Goal: Task Accomplishment & Management: Manage account settings

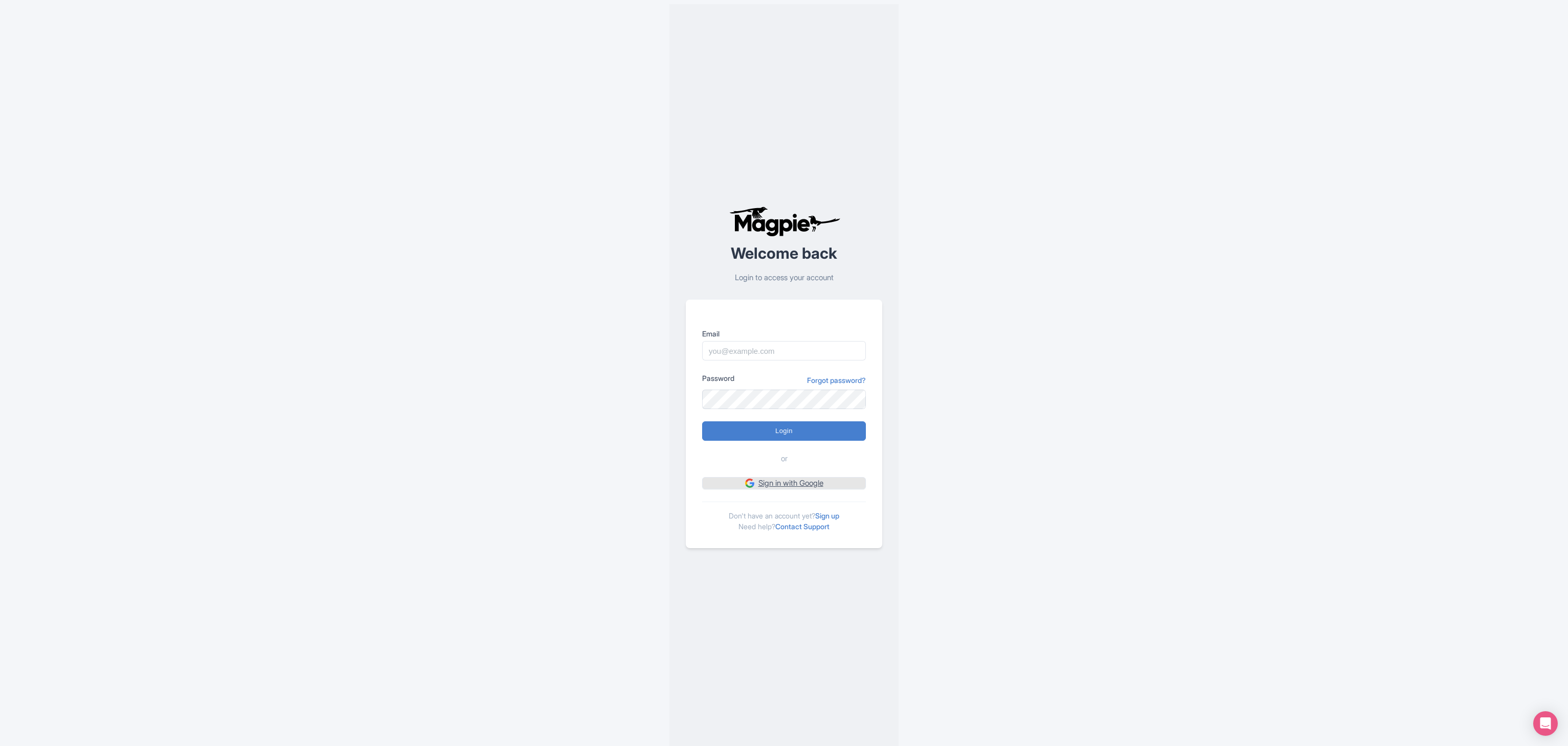
click at [815, 484] on link "Sign in with Google" at bounding box center [784, 484] width 164 height 13
click at [787, 355] on input "Email" at bounding box center [784, 350] width 164 height 19
click at [778, 353] on input "Email" at bounding box center [784, 350] width 164 height 19
type input "limitlessmoroccotours@gmail.com"
click at [790, 426] on input "Login" at bounding box center [784, 431] width 164 height 19
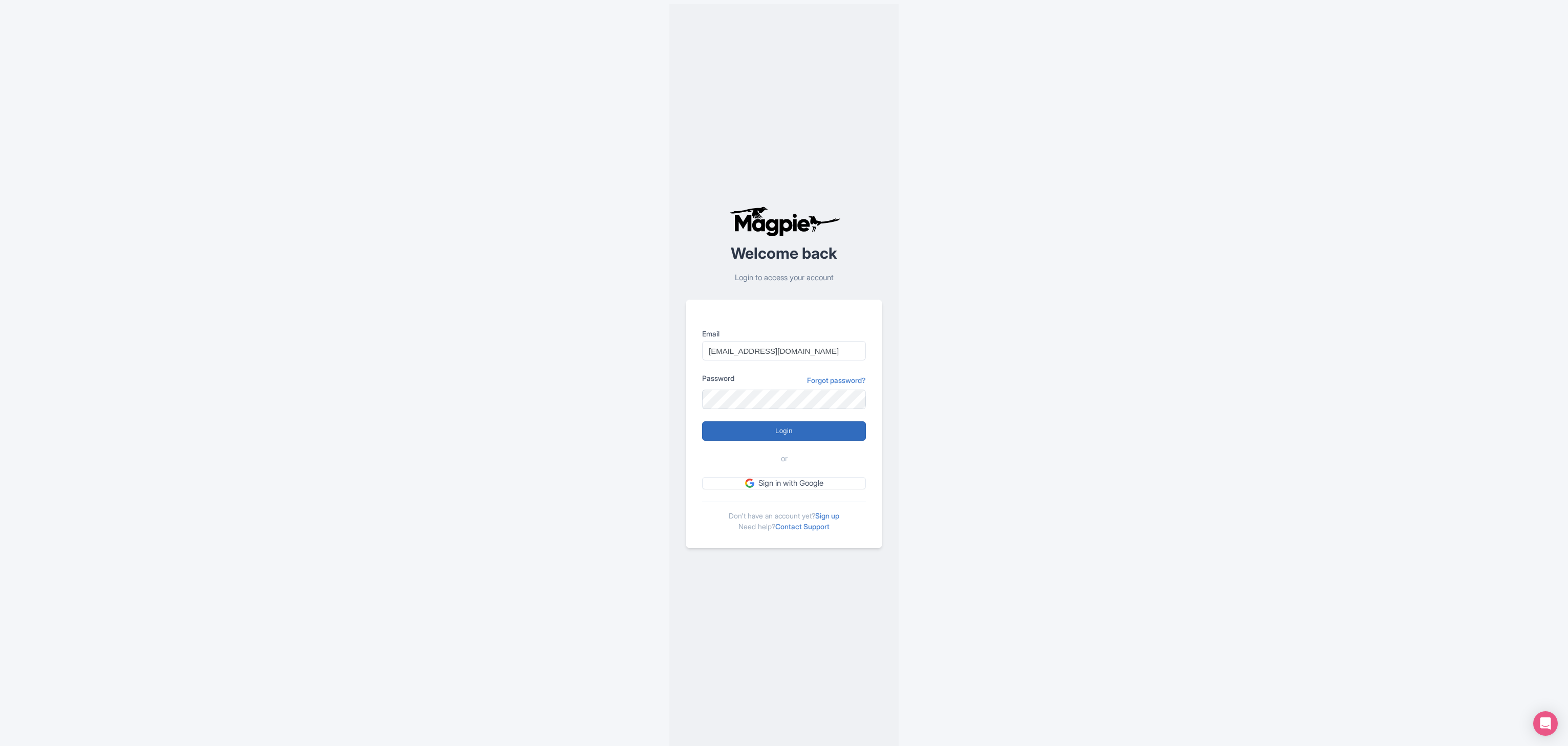
type input "Logging in..."
click at [802, 484] on link "Sign in with Google" at bounding box center [784, 484] width 164 height 13
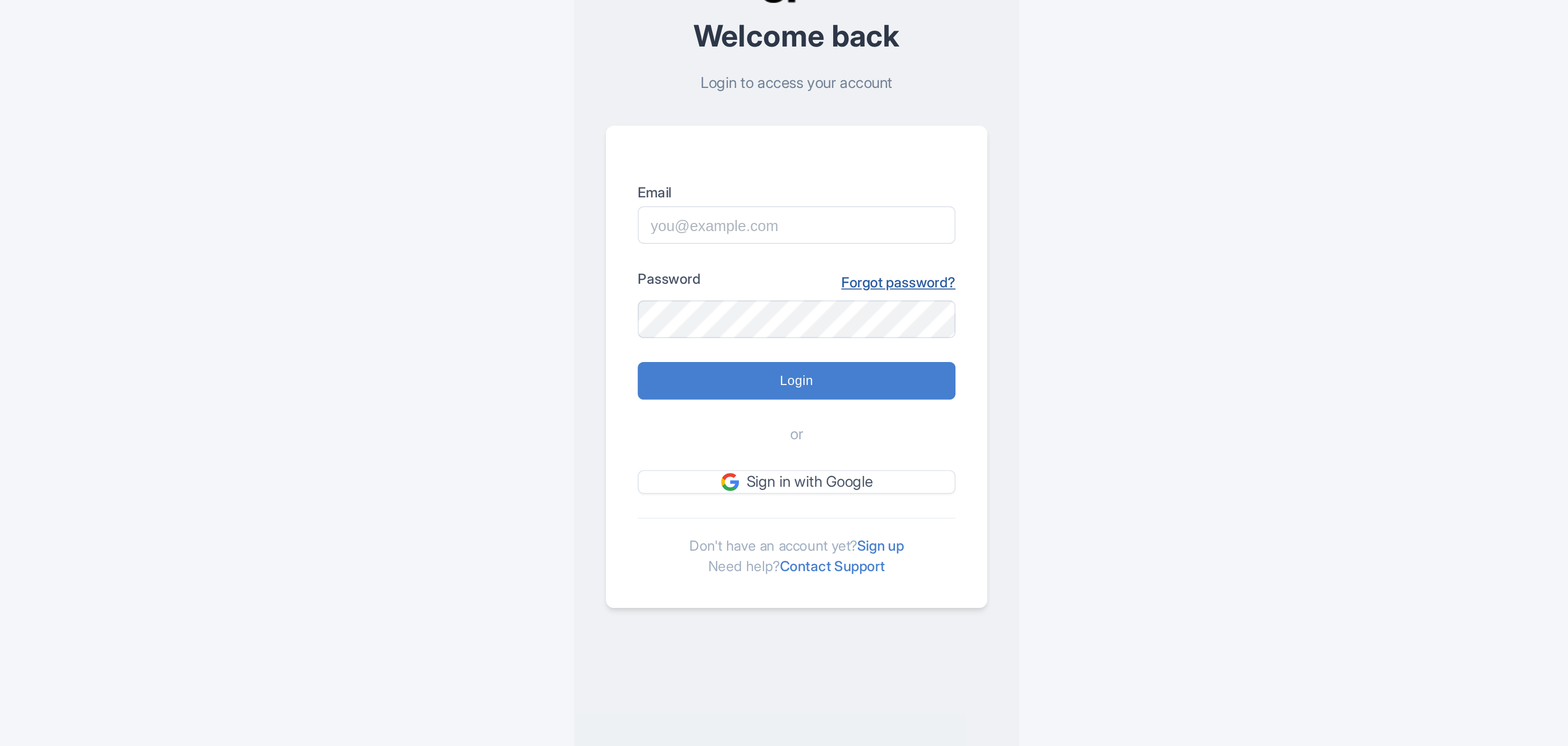
click at [832, 377] on link "Forgot password?" at bounding box center [836, 380] width 59 height 11
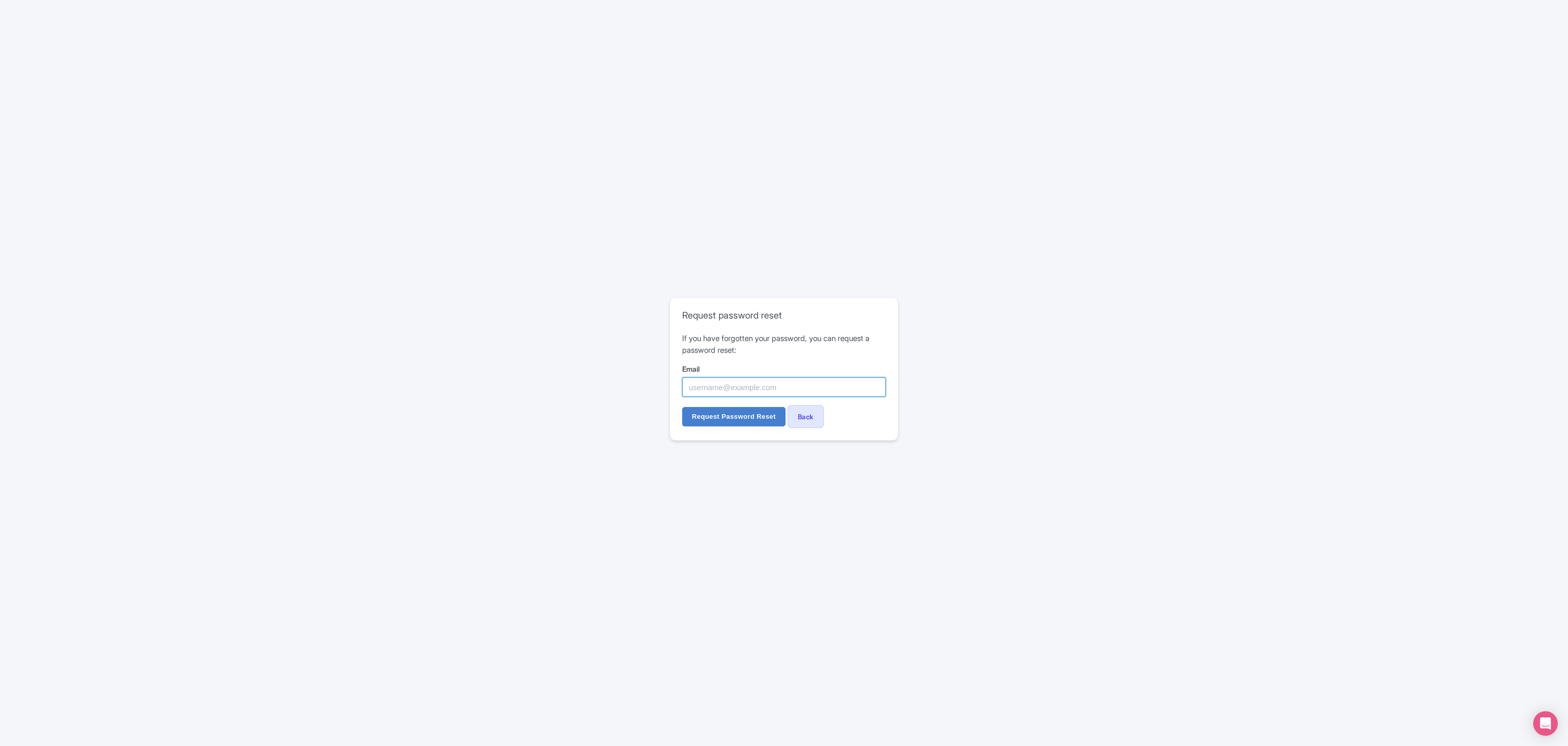
click at [729, 389] on input "Email" at bounding box center [784, 387] width 204 height 19
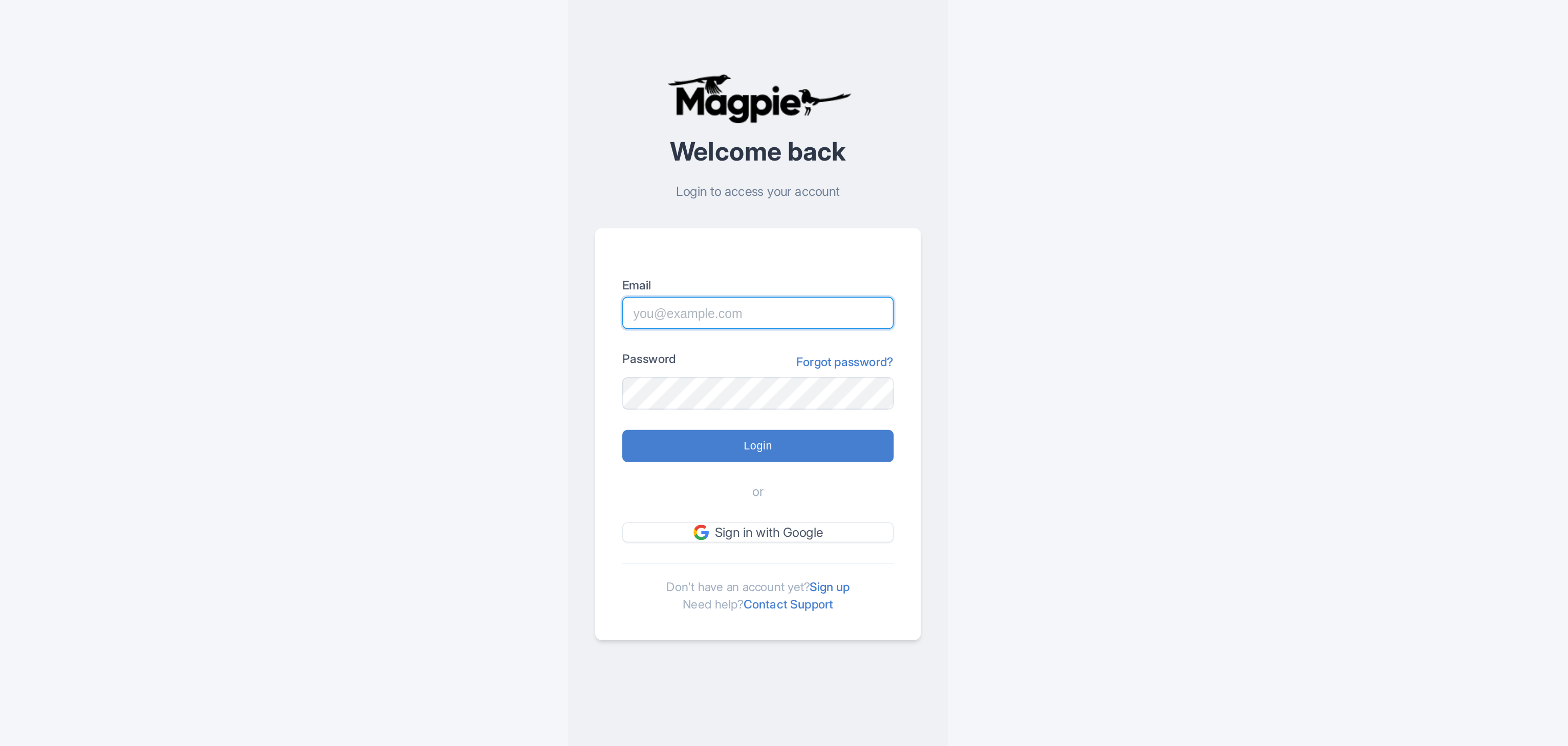
click at [787, 344] on input "Email" at bounding box center [784, 350] width 164 height 19
click at [760, 346] on input "Email" at bounding box center [784, 350] width 164 height 19
type input "limitlessmoroccotours@gmail.com"
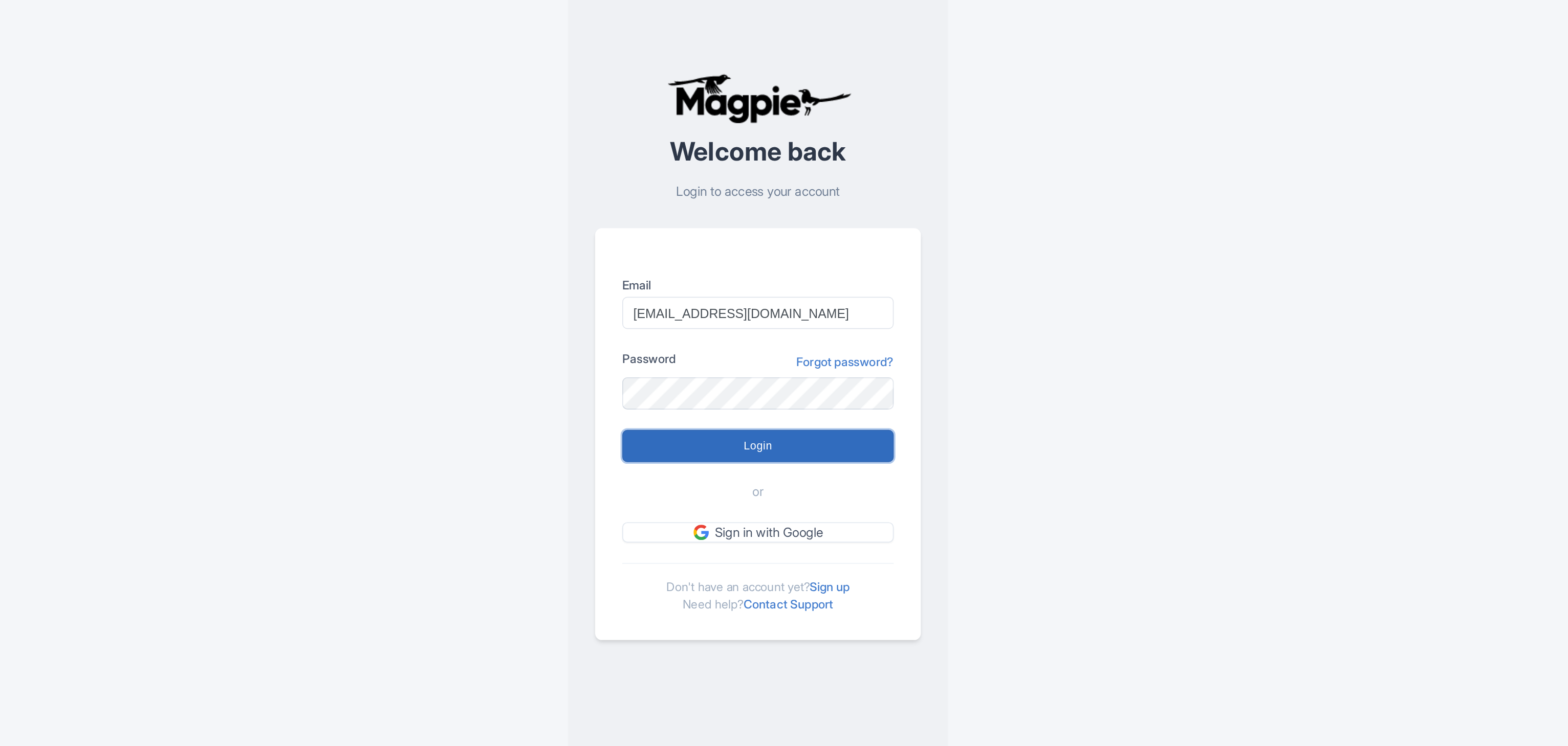
click at [801, 425] on input "Login" at bounding box center [784, 431] width 164 height 19
type input "Logging in..."
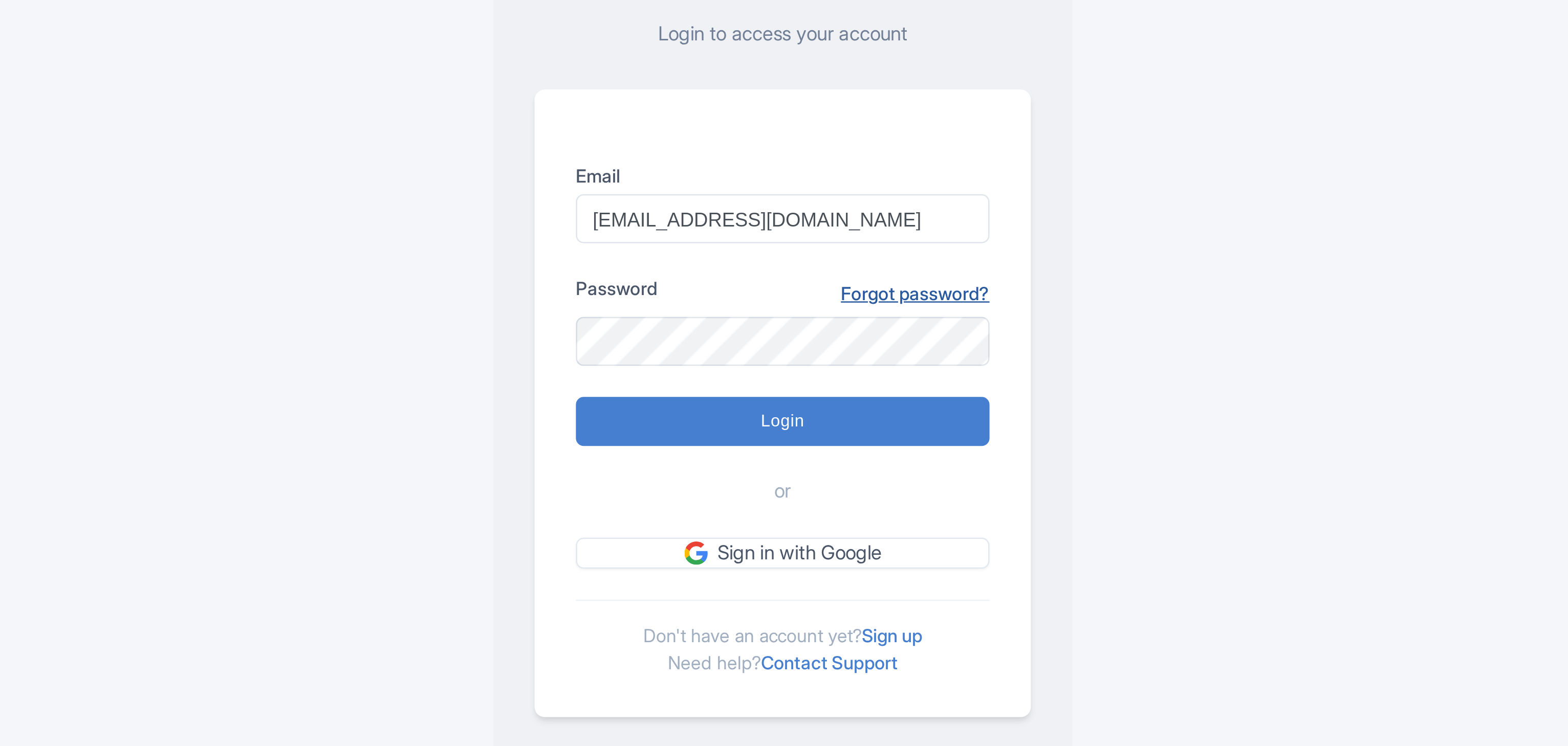
click at [845, 378] on link "Forgot password?" at bounding box center [836, 380] width 59 height 11
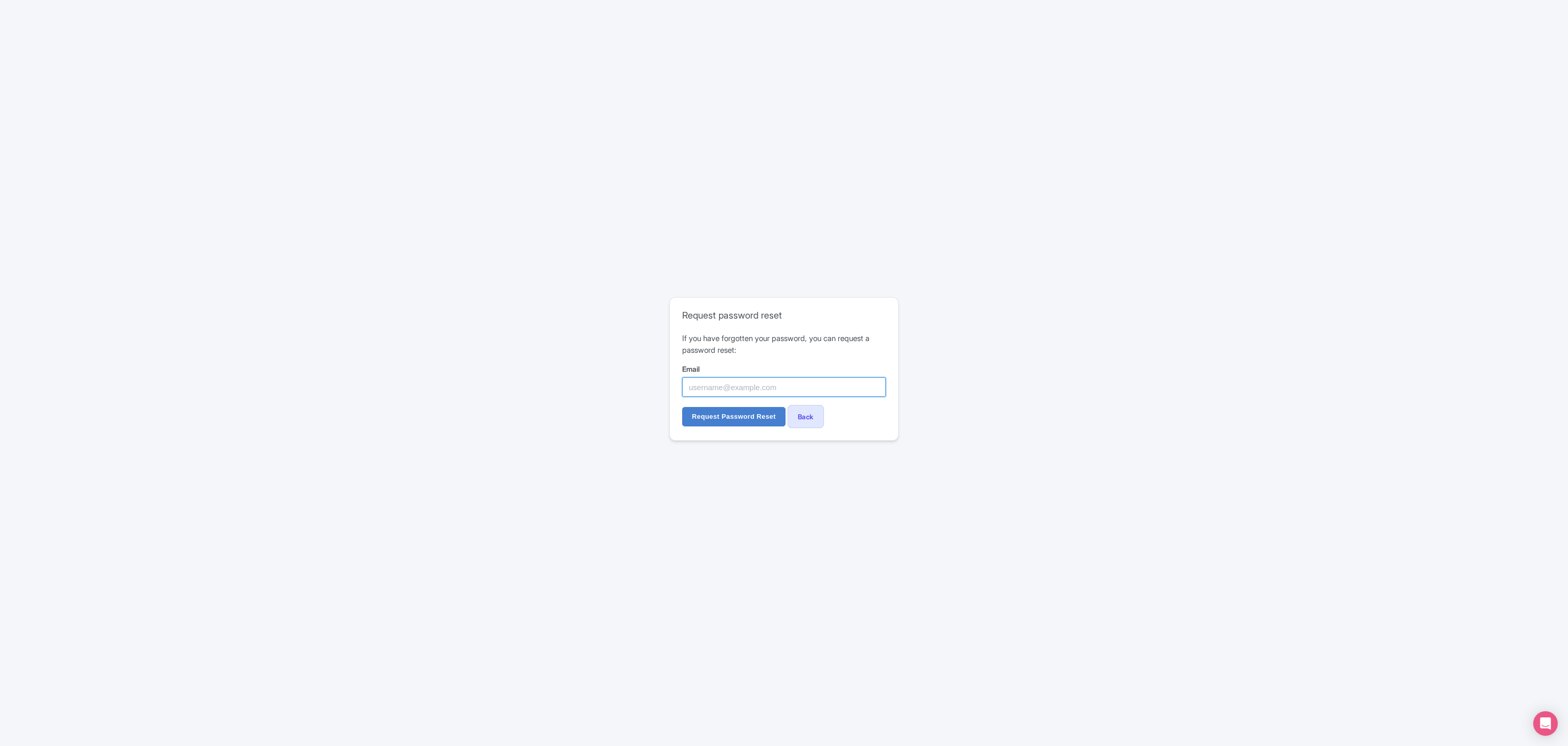
click at [757, 389] on input "Email" at bounding box center [784, 387] width 204 height 19
type input "[EMAIL_ADDRESS][DOMAIN_NAME]"
click at [766, 416] on input "Request Password Reset" at bounding box center [734, 416] width 104 height 19
click at [756, 424] on input "Request Password Reset" at bounding box center [734, 422] width 104 height 19
click at [741, 429] on input "Request Password Reset" at bounding box center [734, 422] width 104 height 19
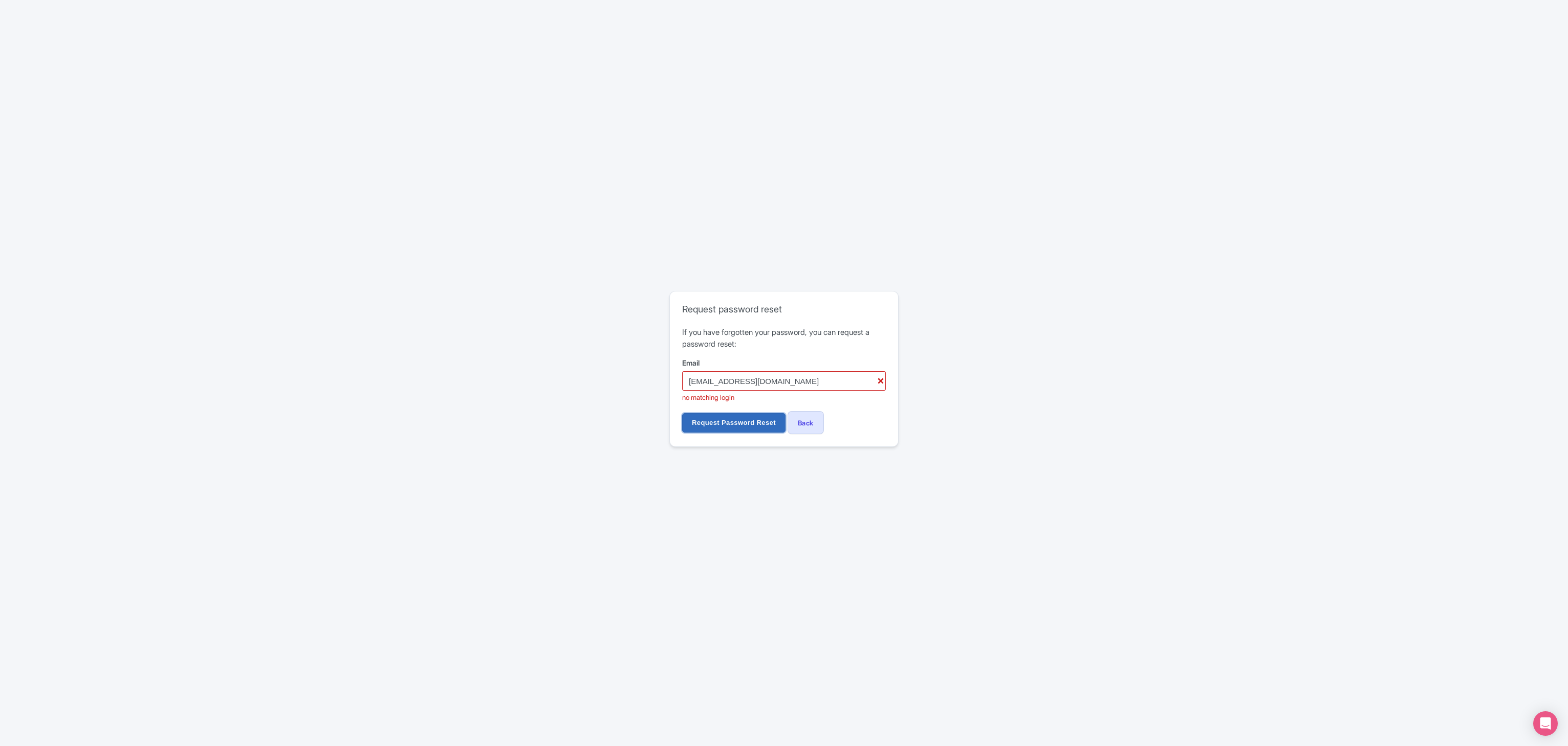
click at [754, 421] on input "Request Password Reset" at bounding box center [734, 422] width 104 height 19
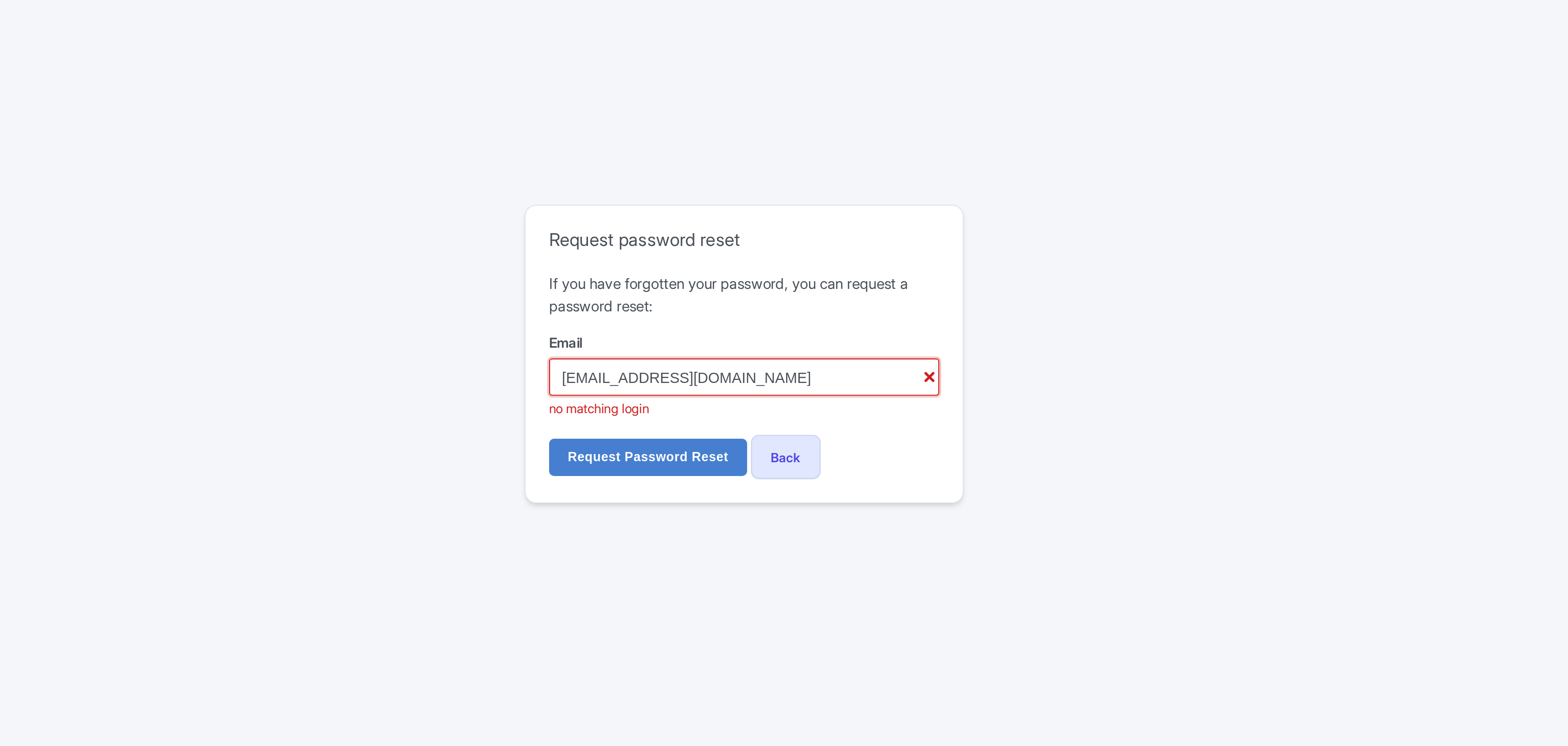
click at [763, 384] on input "[EMAIL_ADDRESS][DOMAIN_NAME]" at bounding box center [784, 380] width 204 height 19
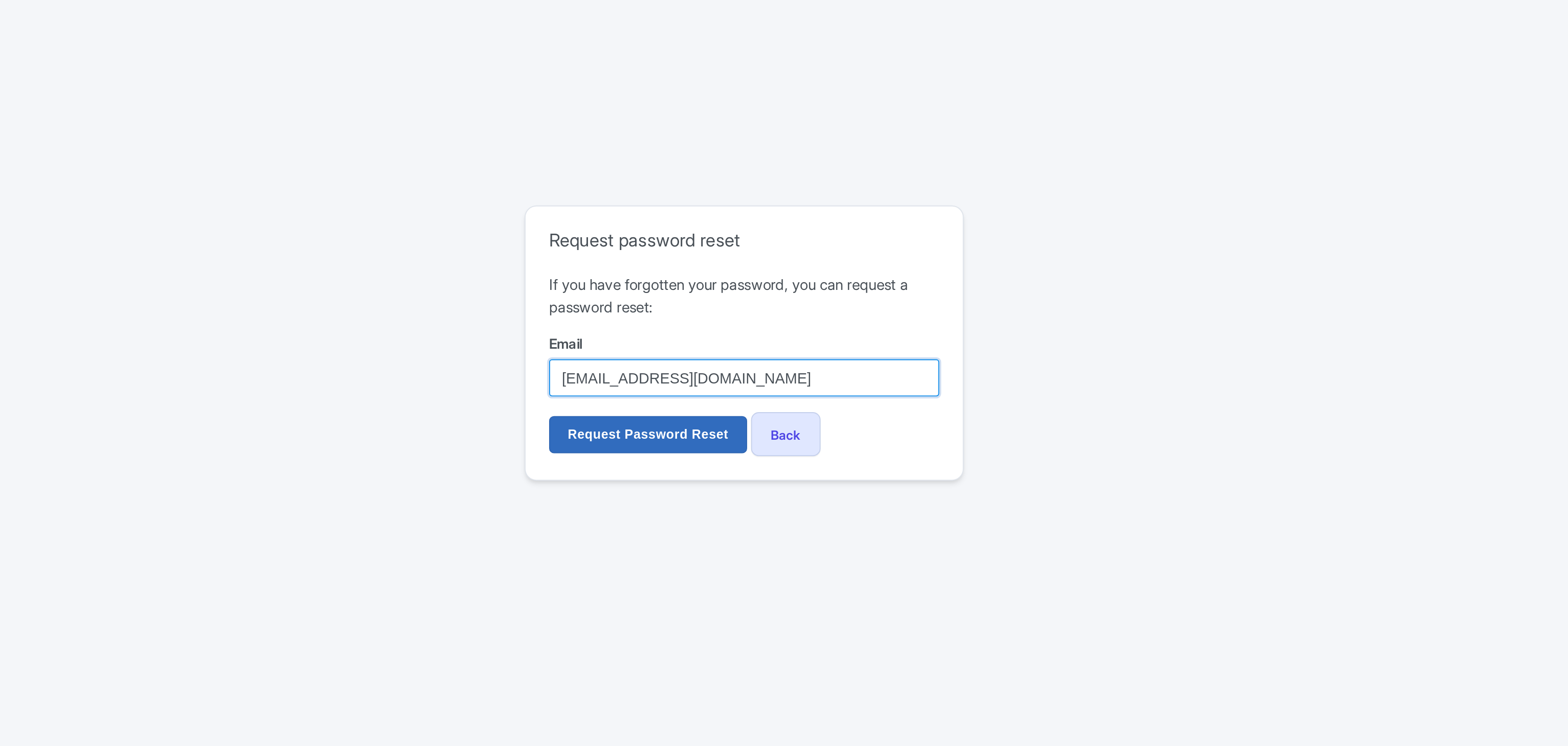
type input "[EMAIL_ADDRESS][DOMAIN_NAME]"
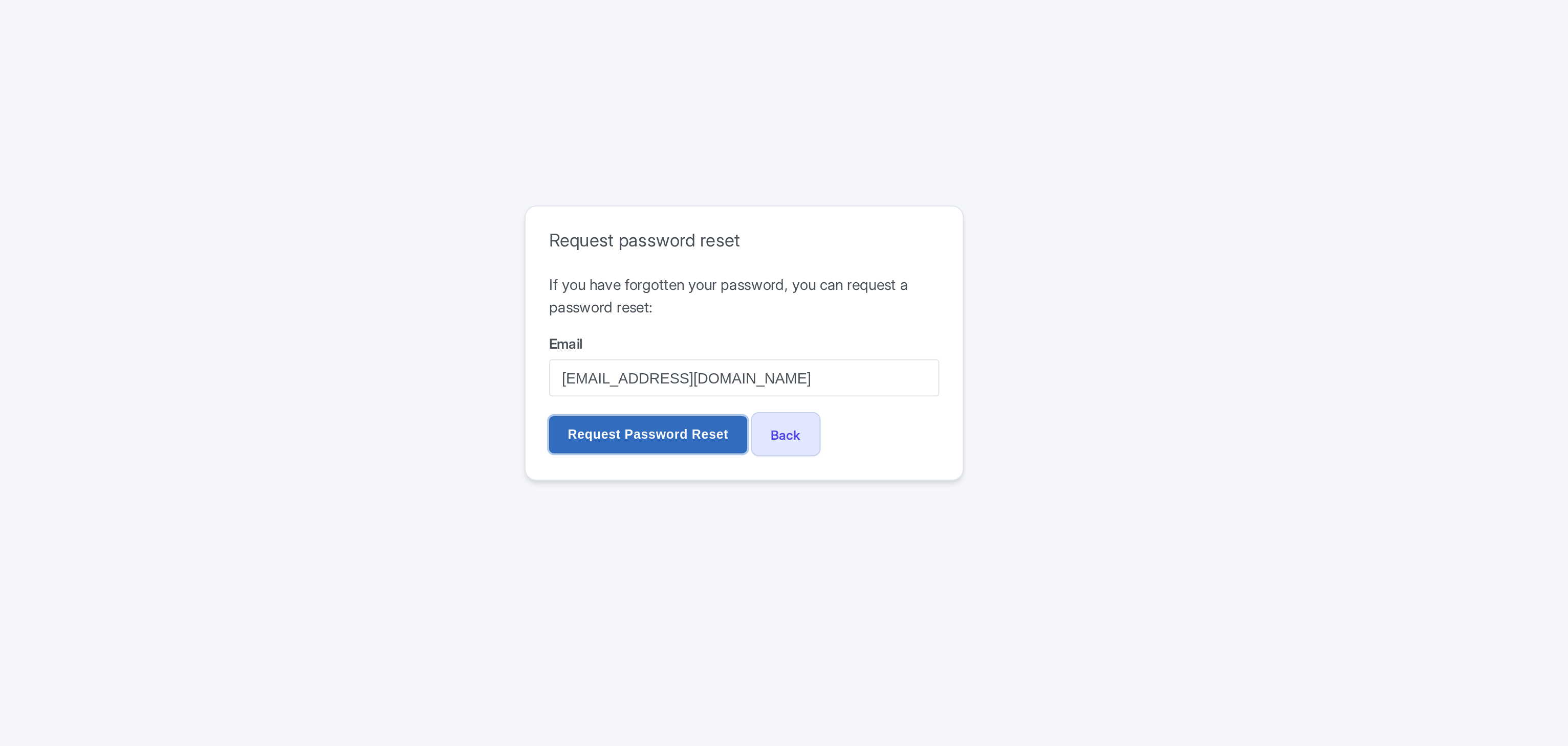
click at [759, 416] on input "Request Password Reset" at bounding box center [734, 416] width 104 height 19
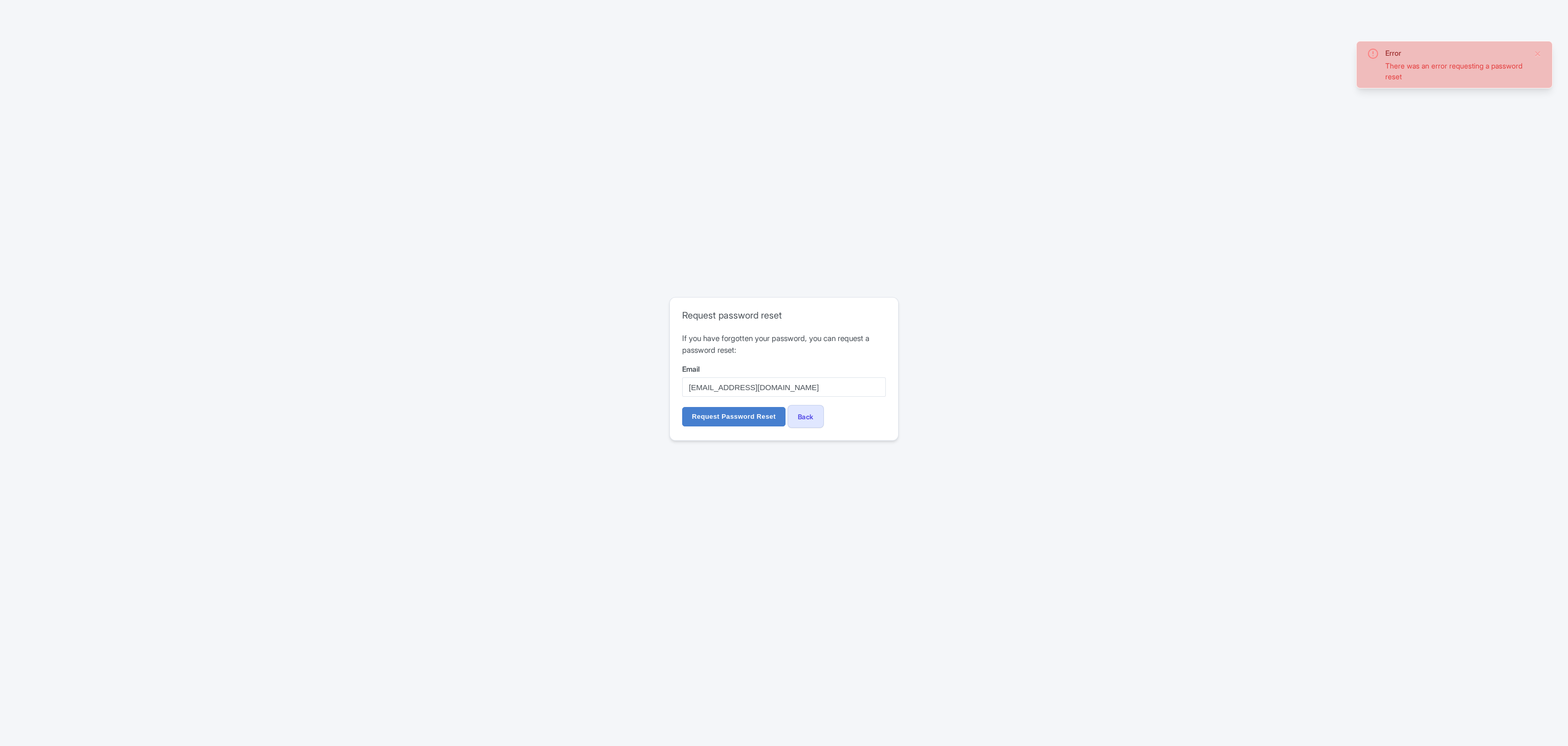
type input "[EMAIL_ADDRESS][DOMAIN_NAME]"
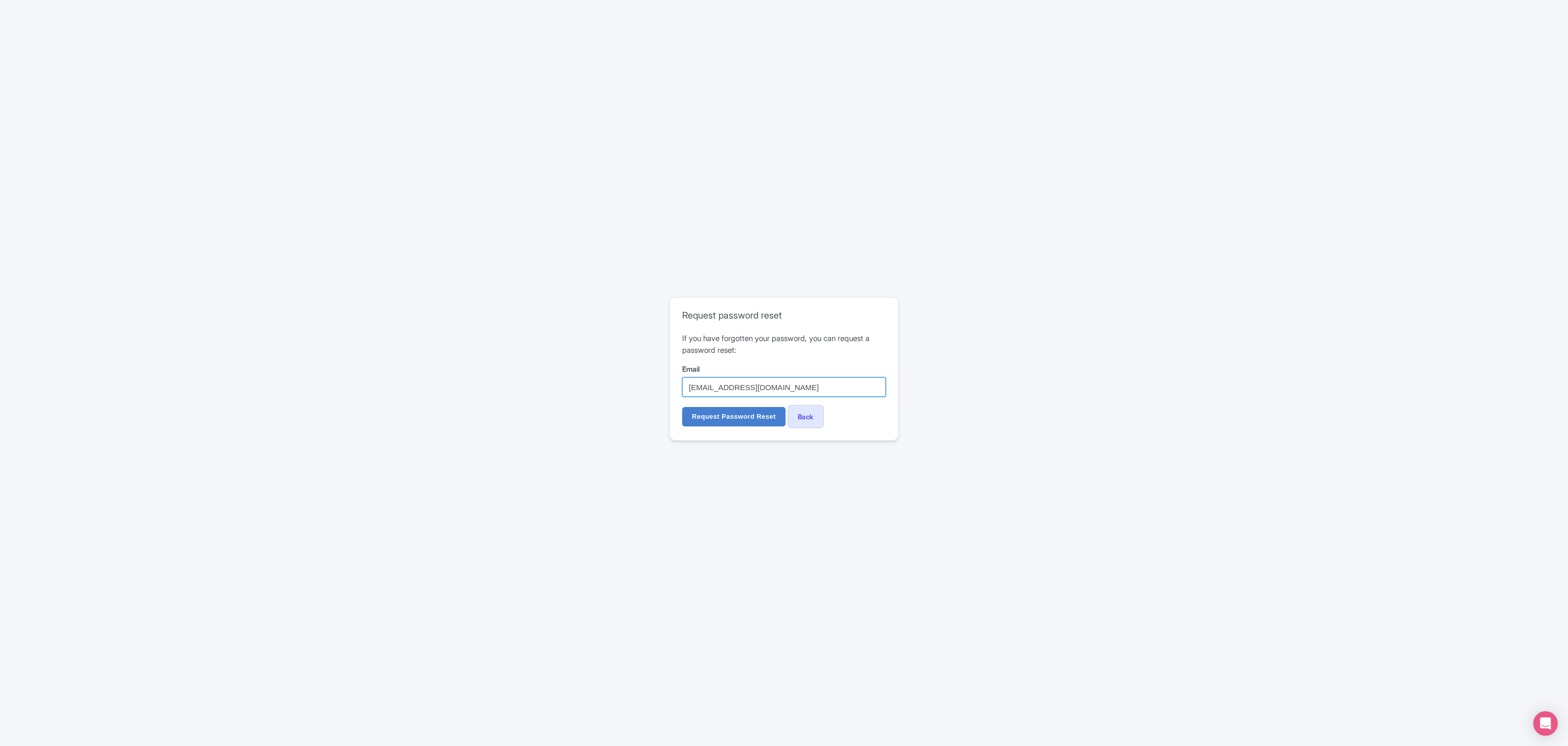
click at [792, 385] on input "[EMAIL_ADDRESS][DOMAIN_NAME]" at bounding box center [784, 387] width 204 height 19
paste input "email"
click at [786, 384] on input "Email" at bounding box center [784, 387] width 204 height 19
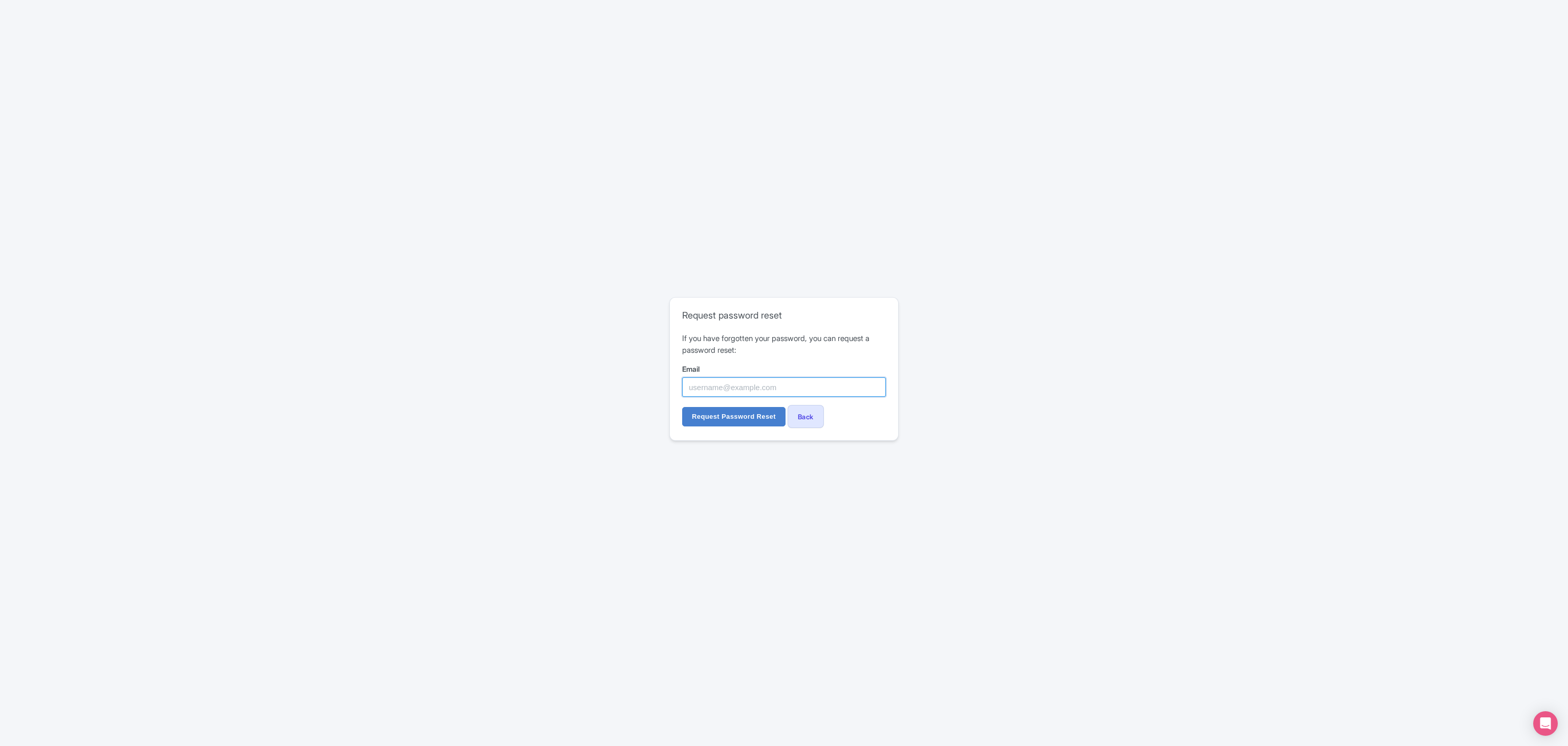
click at [786, 384] on input "Email" at bounding box center [784, 387] width 204 height 19
paste input "contact@limitlessmoroccotours.com"
type input "contact@limitlessmoroccotours.com"
click at [682, 407] on input "Request Password Reset" at bounding box center [734, 416] width 104 height 19
click at [722, 419] on input "Reset Password" at bounding box center [719, 422] width 73 height 19
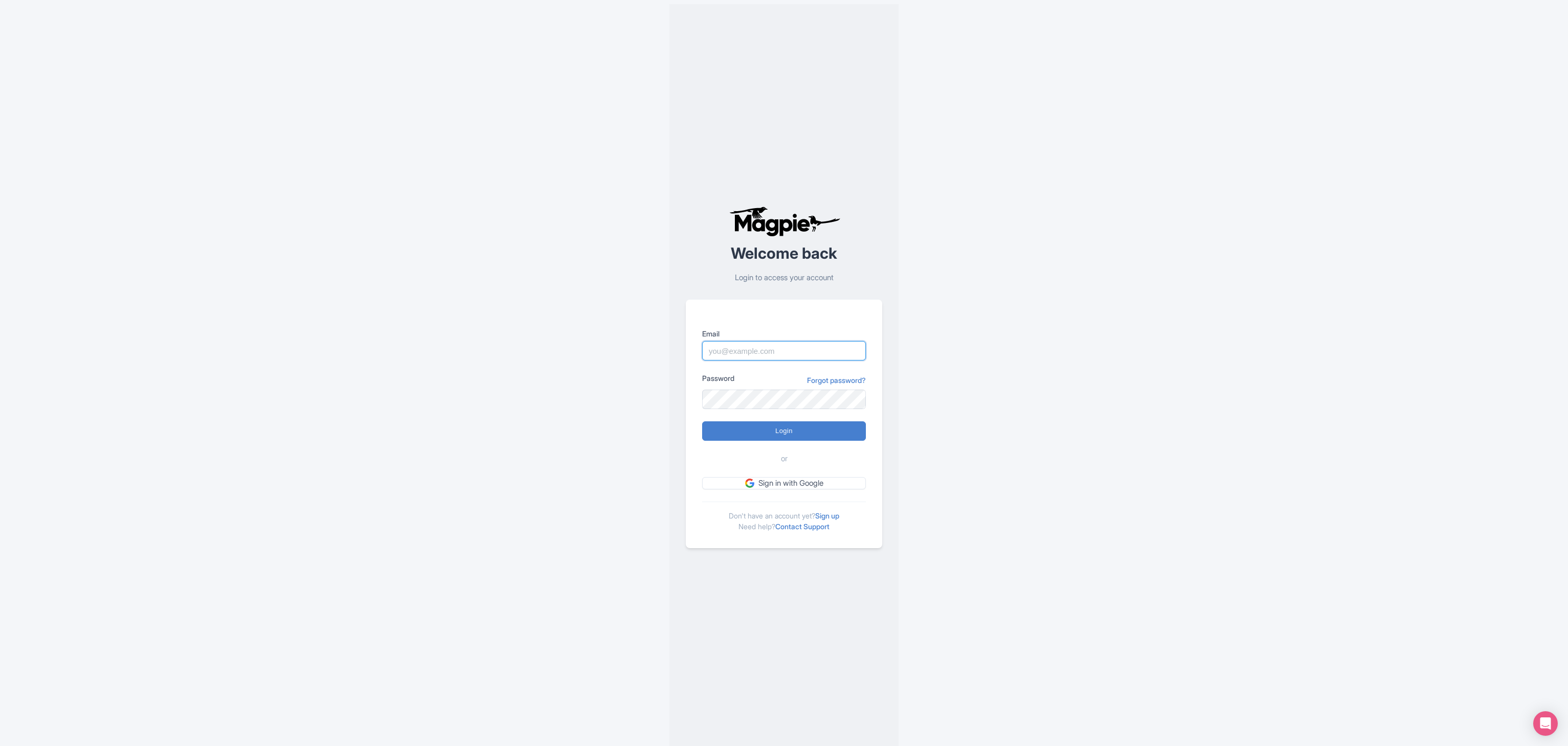
click at [747, 349] on input "Email" at bounding box center [784, 350] width 164 height 19
type input "[EMAIL_ADDRESS][DOMAIN_NAME]"
click at [812, 427] on input "Login" at bounding box center [784, 431] width 164 height 19
type input "Logging in..."
click at [745, 353] on input "[EMAIL_ADDRESS][DOMAIN_NAME]" at bounding box center [784, 350] width 164 height 19
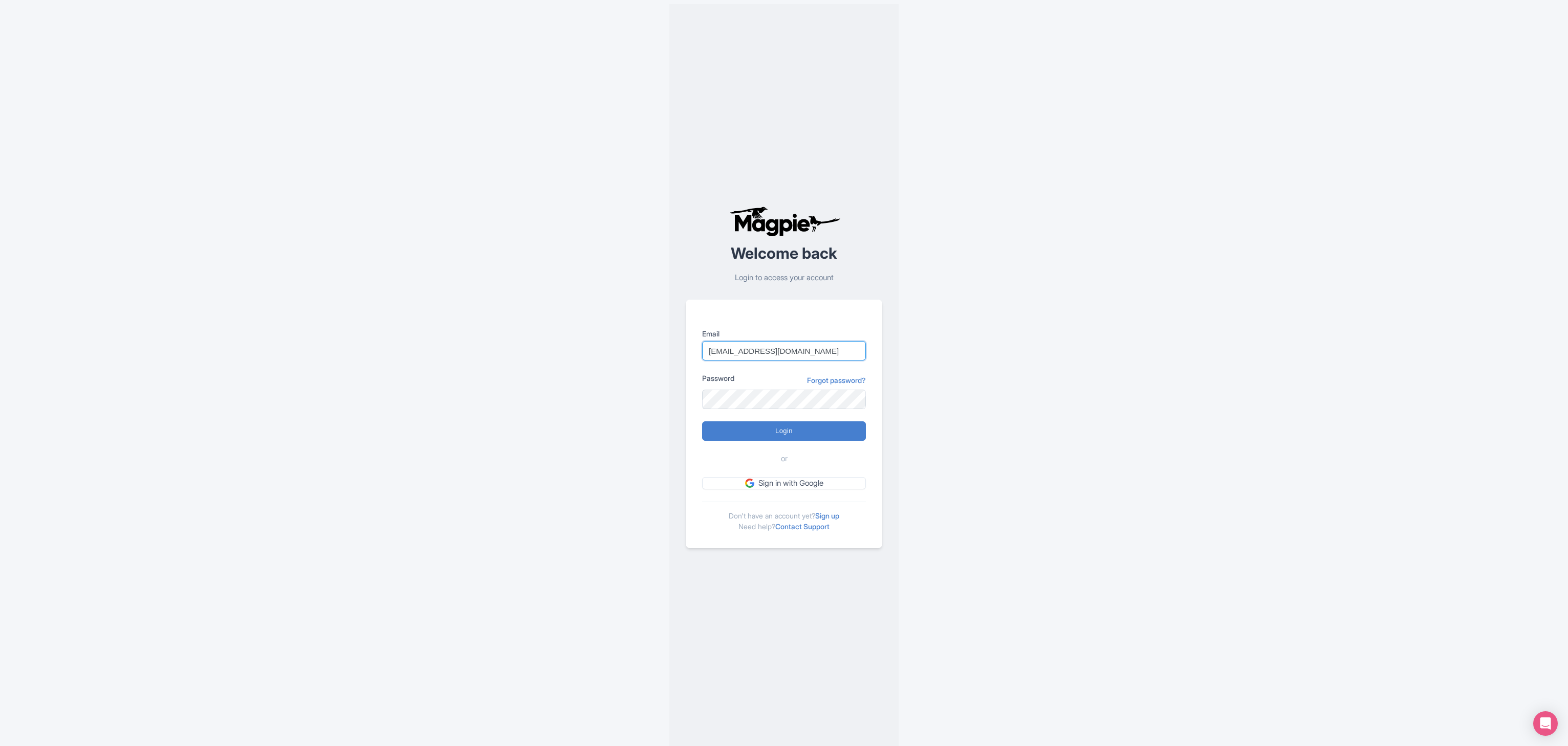
click at [745, 353] on input "[EMAIL_ADDRESS][DOMAIN_NAME]" at bounding box center [784, 350] width 164 height 19
type input "[EMAIL_ADDRESS][DOMAIN_NAME]"
click at [766, 357] on input "[EMAIL_ADDRESS][DOMAIN_NAME]" at bounding box center [784, 350] width 164 height 19
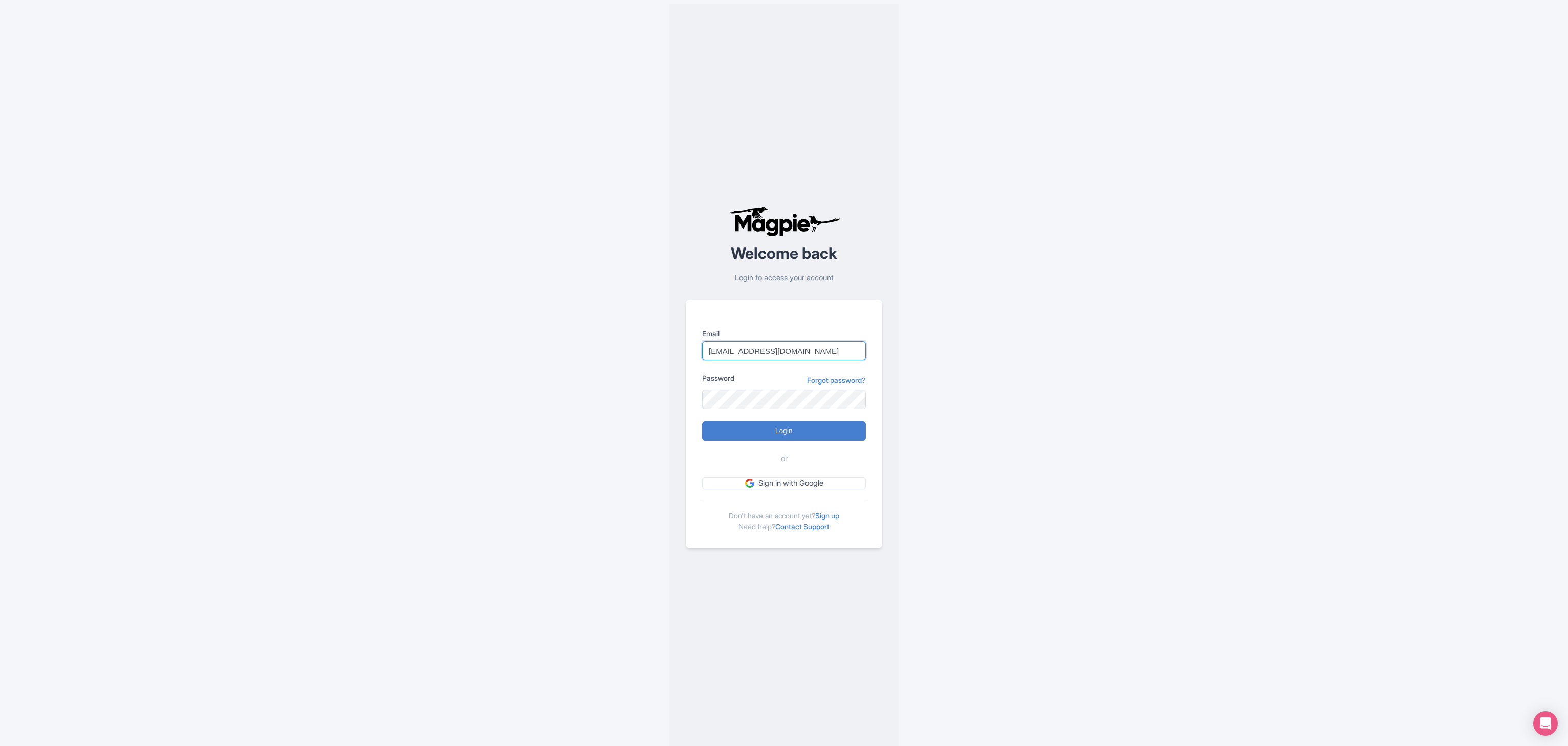
click at [766, 357] on input "[EMAIL_ADDRESS][DOMAIN_NAME]" at bounding box center [784, 350] width 164 height 19
paste input "[EMAIL_ADDRESS][DOMAIN_NAME]"
type input "[EMAIL_ADDRESS][DOMAIN_NAME]"
click at [788, 430] on input "Login" at bounding box center [784, 431] width 164 height 19
type input "Logging in..."
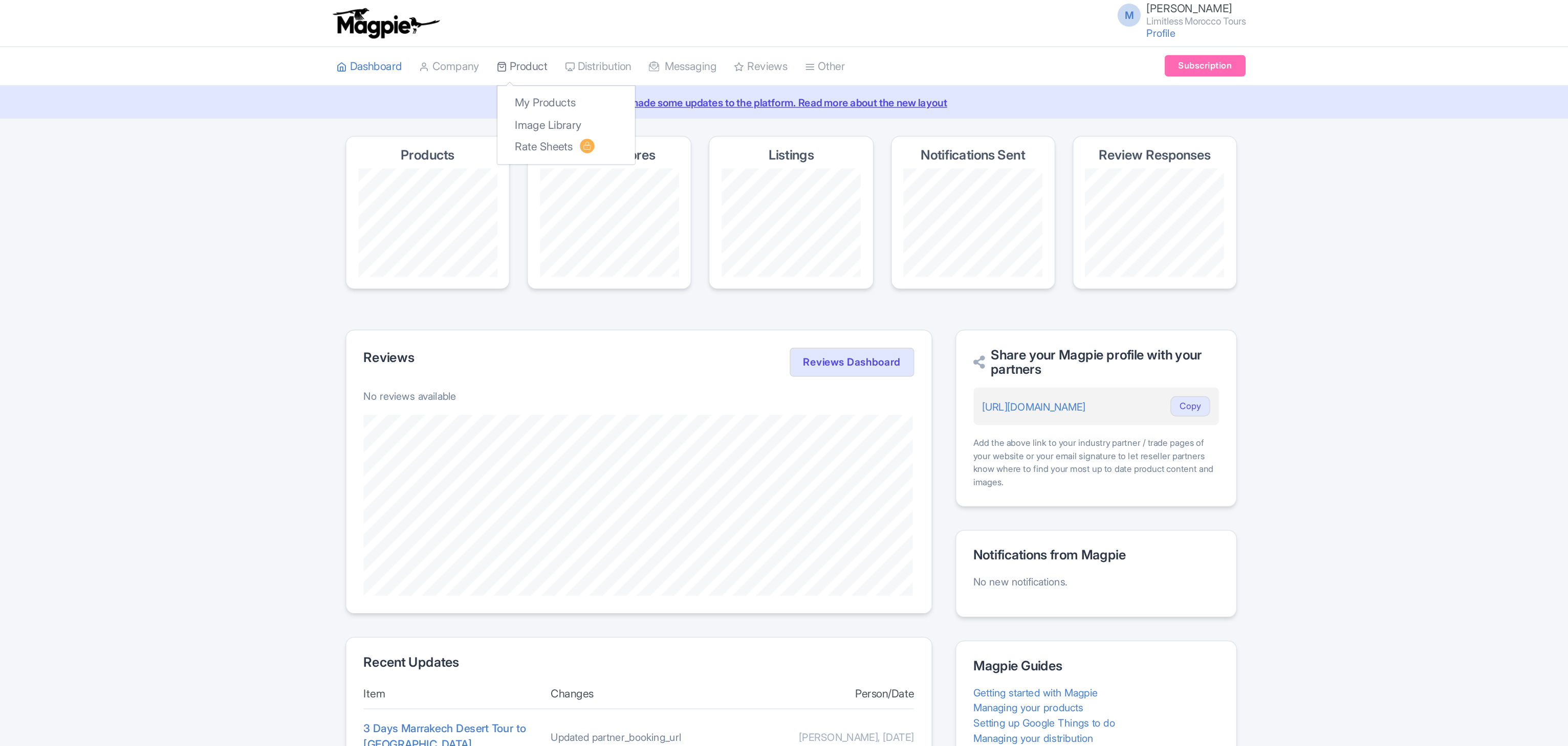
click at [612, 48] on link "Product" at bounding box center [593, 47] width 36 height 28
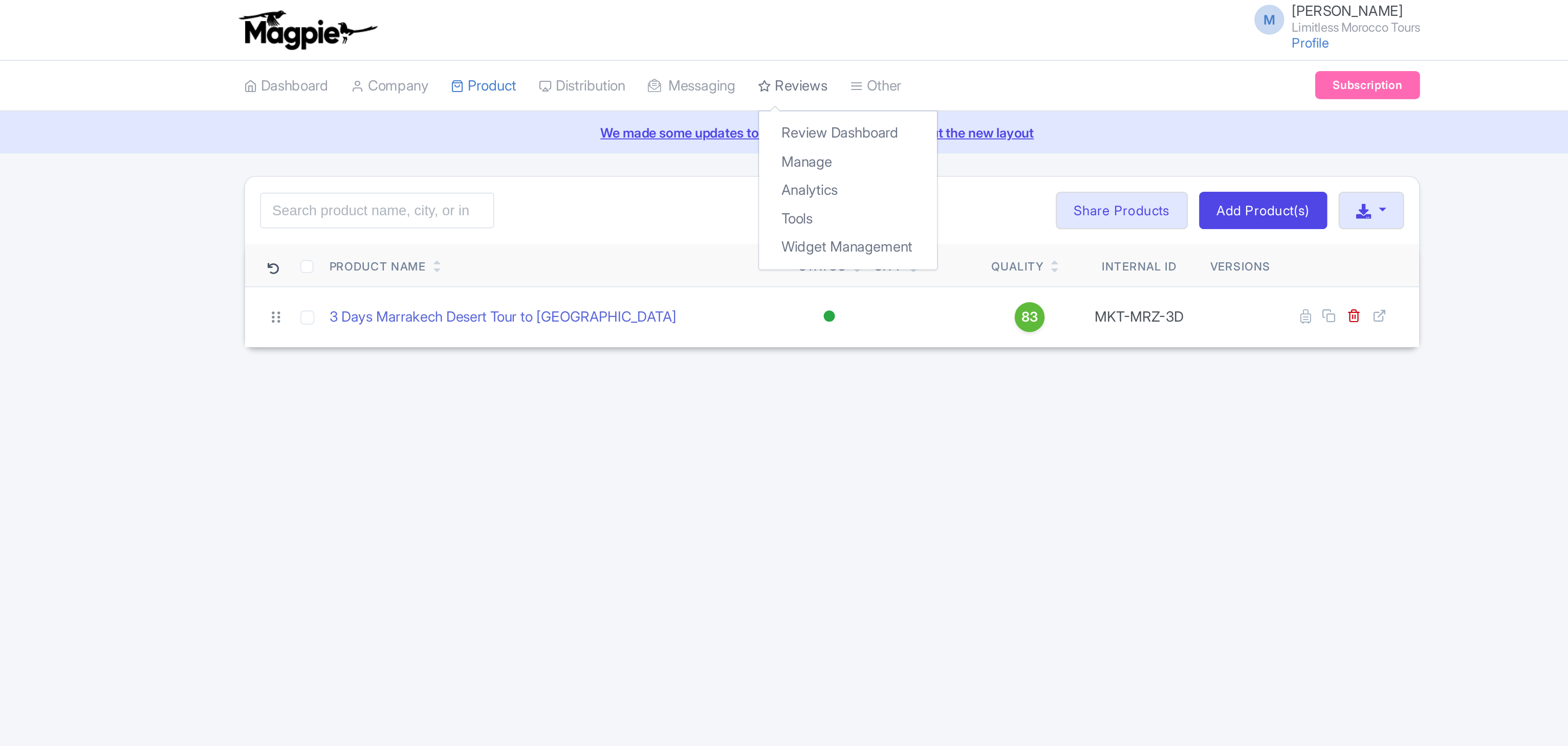
click at [781, 47] on link "Reviews" at bounding box center [762, 47] width 38 height 28
